Goal: Task Accomplishment & Management: Use online tool/utility

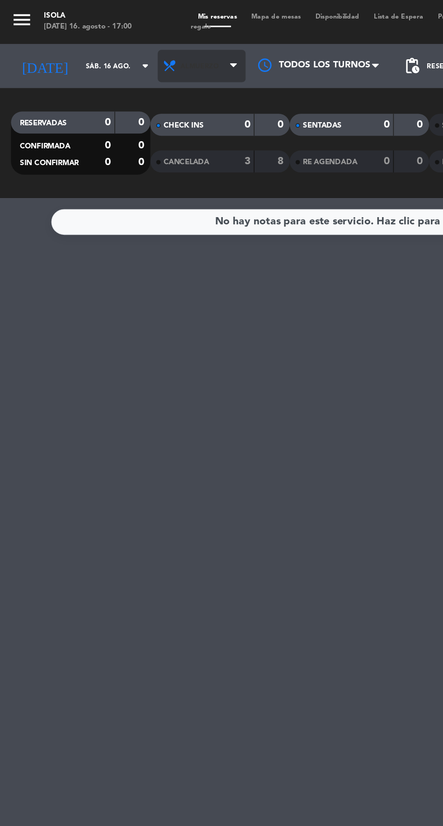
click at [118, 44] on span "Almuerzo" at bounding box center [124, 41] width 54 height 20
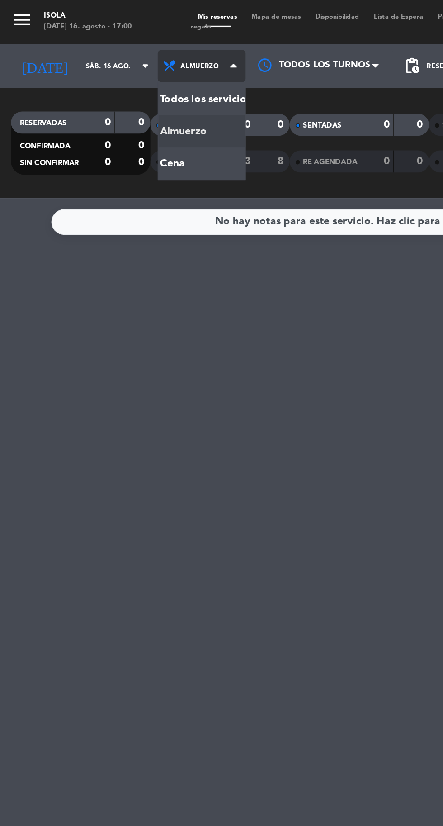
click at [111, 103] on div "menu [PERSON_NAME][DATE] 16. agosto - 17:00 Mis reservas Mapa de mesas Disponib…" at bounding box center [221, 61] width 443 height 122
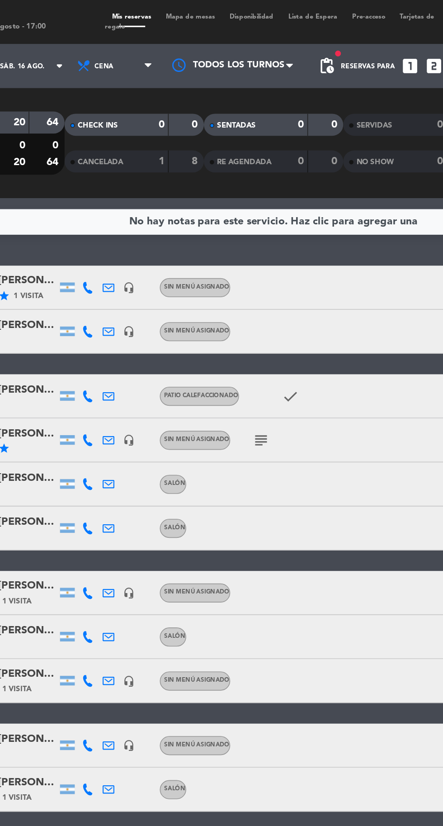
click at [218, 275] on icon "subject" at bounding box center [214, 271] width 11 height 11
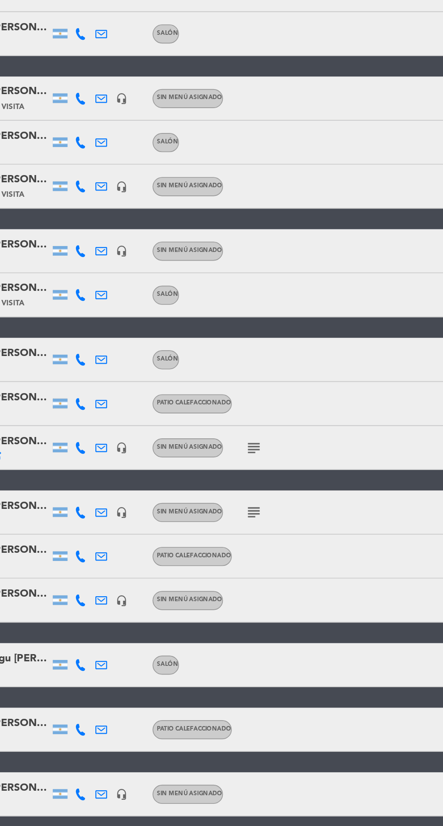
click at [215, 580] on icon "subject" at bounding box center [214, 580] width 11 height 11
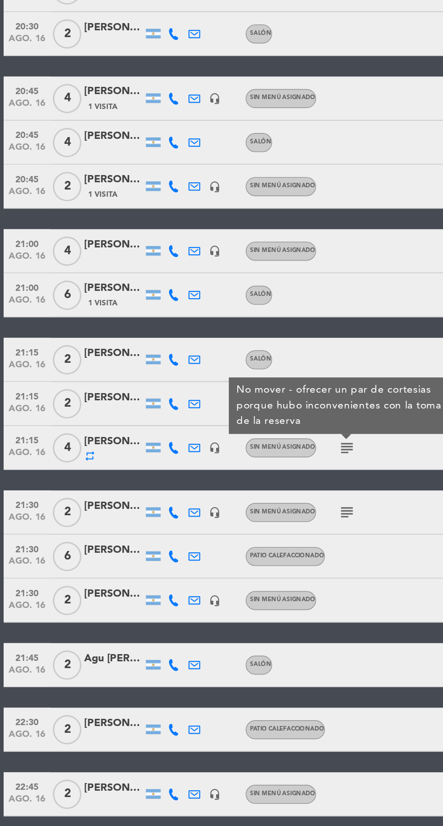
click at [214, 617] on icon "subject" at bounding box center [214, 620] width 11 height 11
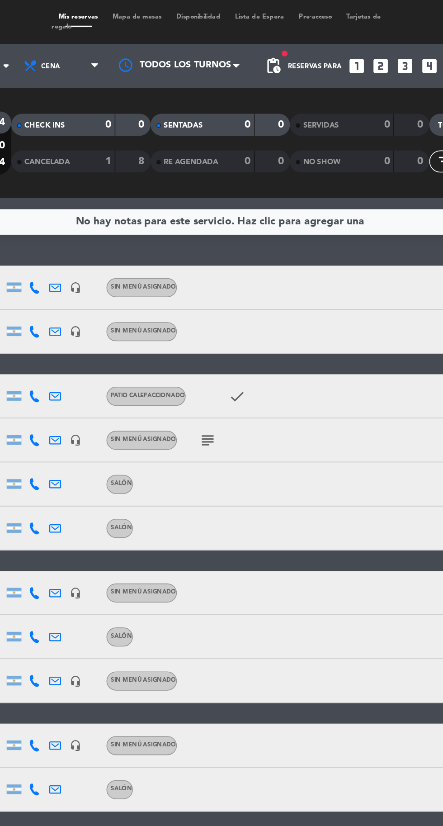
click at [167, 10] on span "Mapa de mesas" at bounding box center [170, 10] width 39 height 4
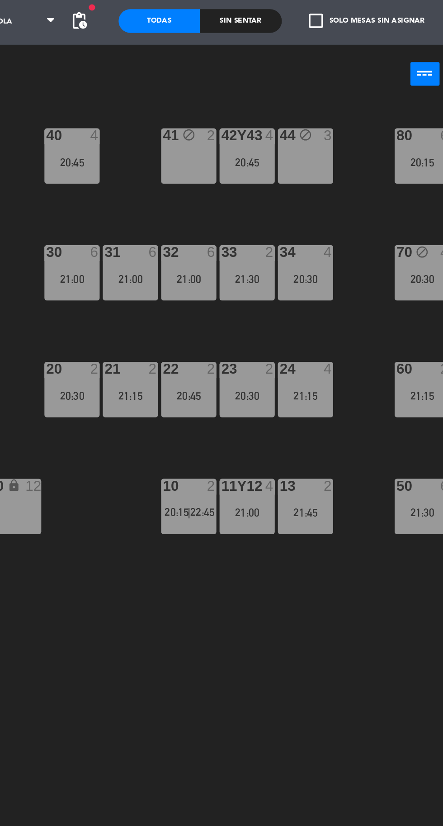
click at [237, 255] on div "21:15" at bounding box center [235, 255] width 32 height 6
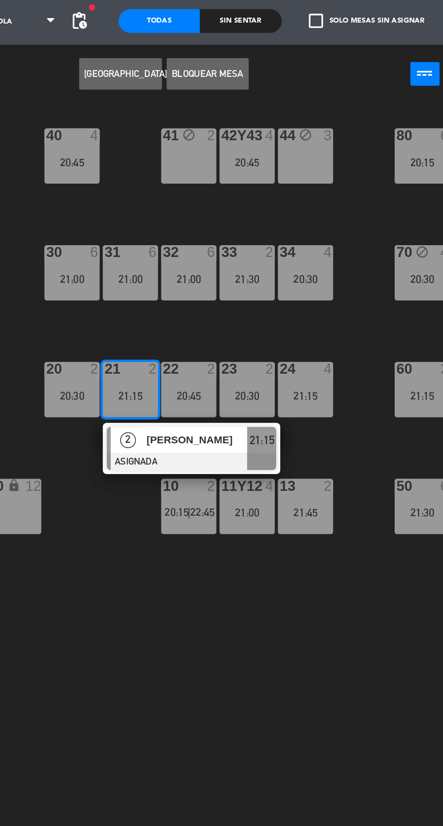
click at [204, 251] on div "20 2 20:30" at bounding box center [202, 252] width 32 height 32
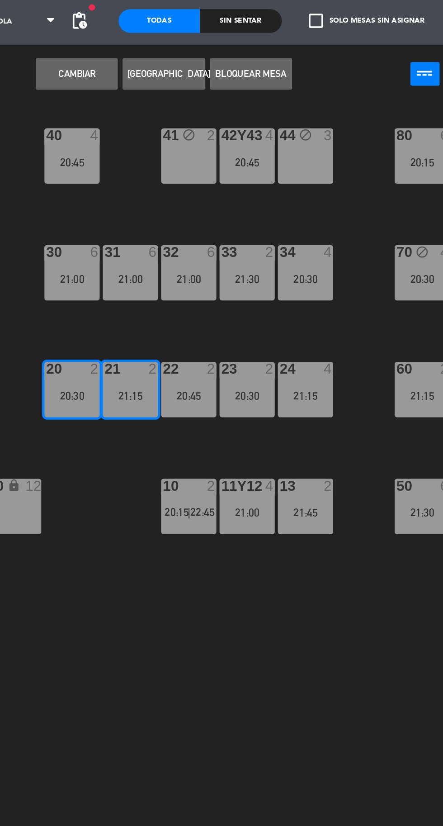
click at [209, 74] on button "Cambiar" at bounding box center [204, 71] width 47 height 18
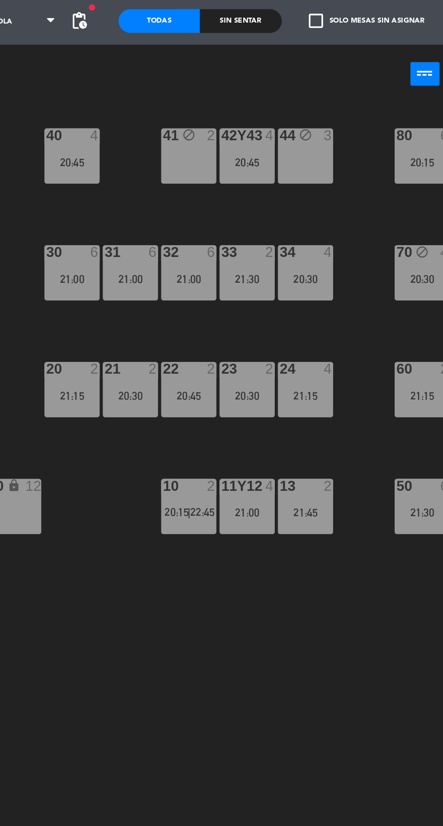
click at [271, 256] on div "20:45" at bounding box center [269, 255] width 32 height 6
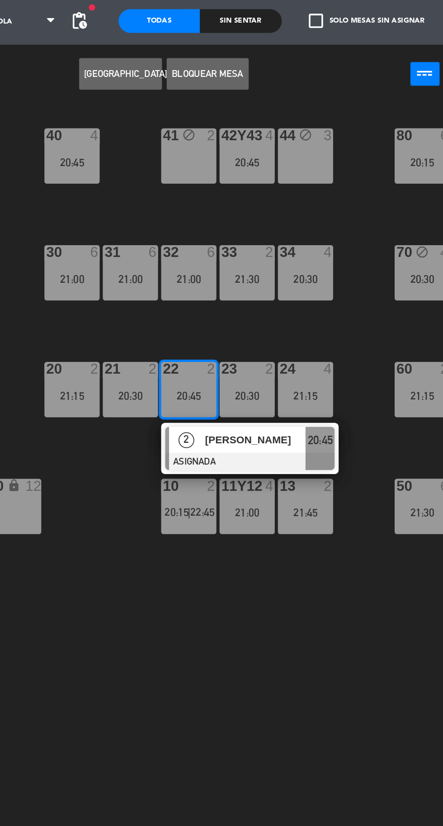
click at [239, 252] on div "20:30" at bounding box center [235, 255] width 32 height 6
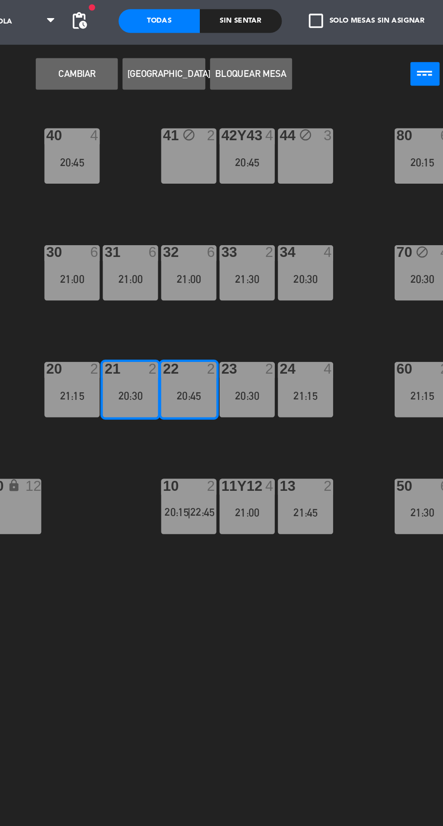
click at [210, 73] on button "Cambiar" at bounding box center [204, 71] width 47 height 18
